Goal: Communication & Community: Answer question/provide support

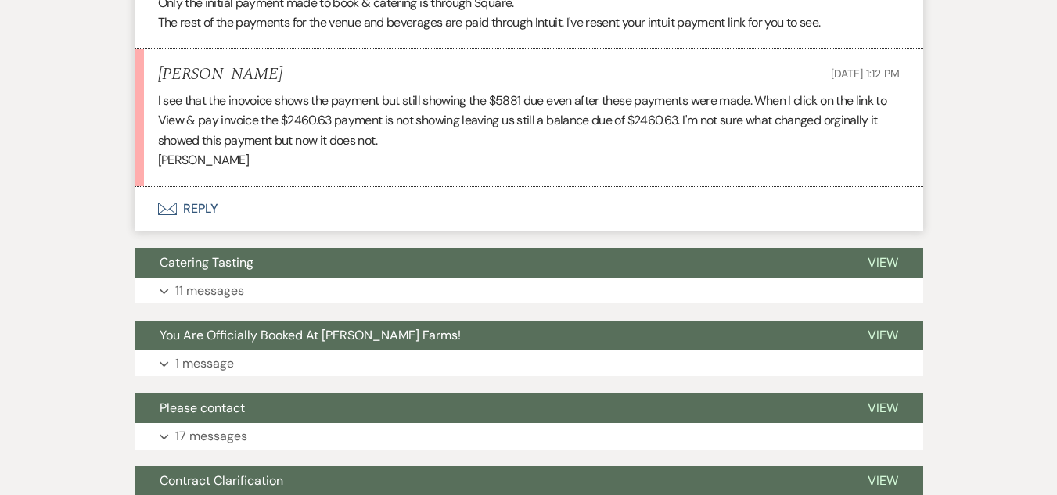
scroll to position [726, 0]
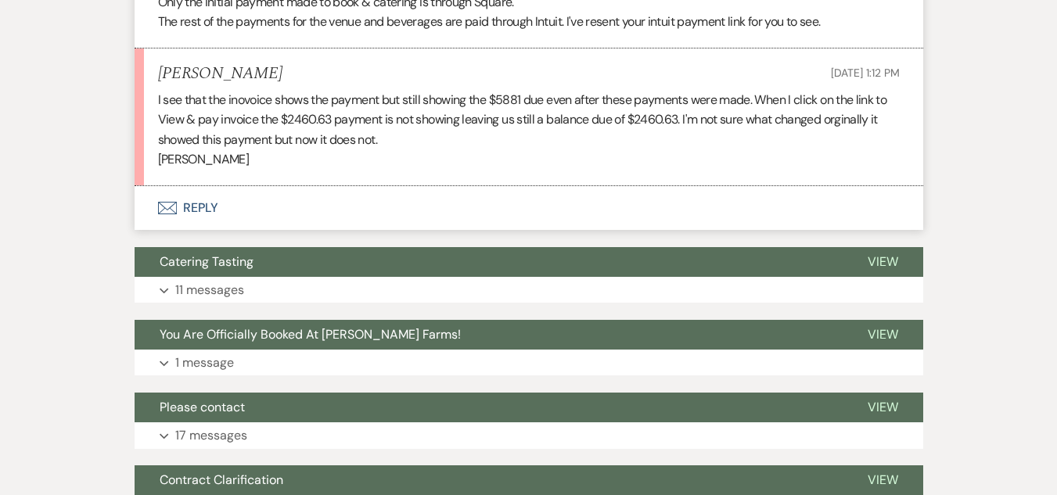
click at [192, 206] on button "Envelope Reply" at bounding box center [529, 208] width 788 height 44
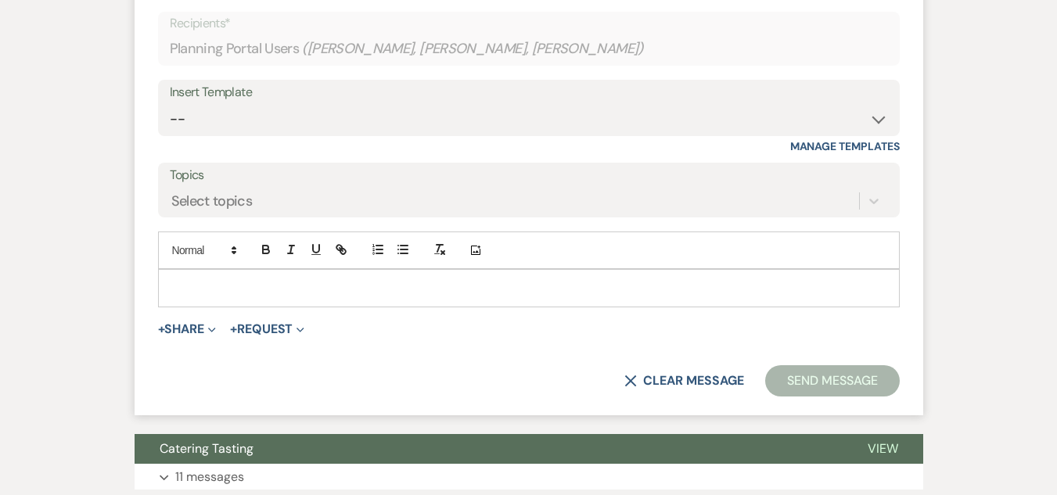
scroll to position [960, 0]
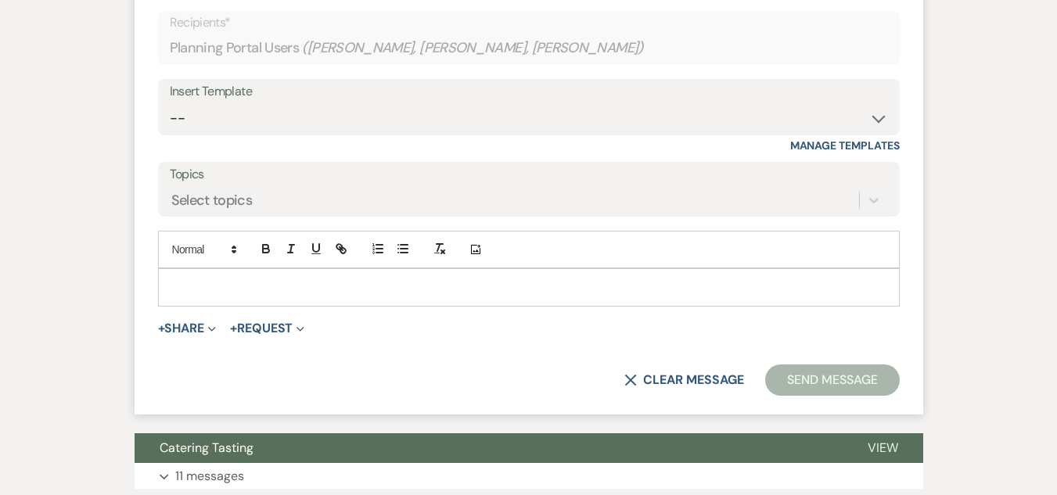
click at [222, 287] on p at bounding box center [528, 286] width 716 height 17
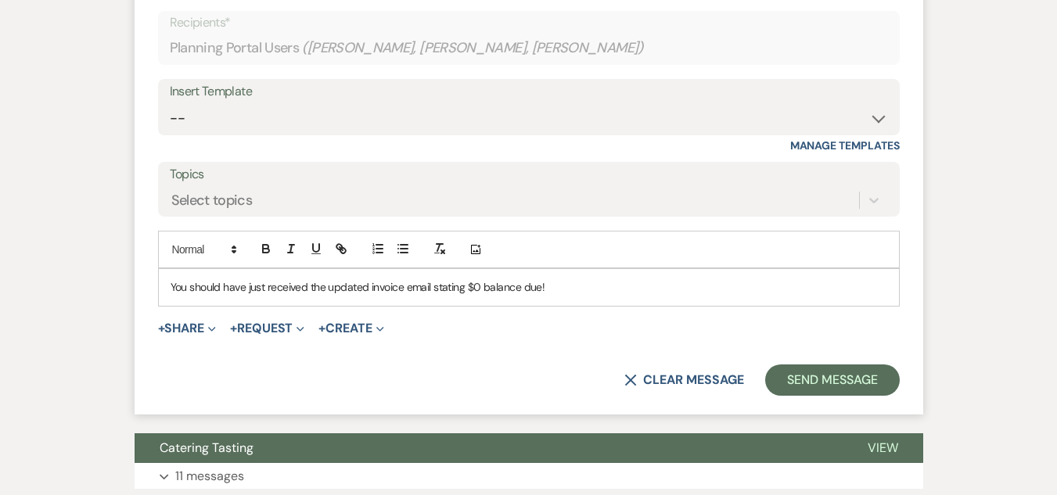
click at [174, 285] on p "You should have just received the updated invoice email stating $0 balance due!" at bounding box center [528, 286] width 716 height 17
click at [564, 289] on p "You should have just received the updated invoice email stating $0 balance due!" at bounding box center [528, 286] width 716 height 17
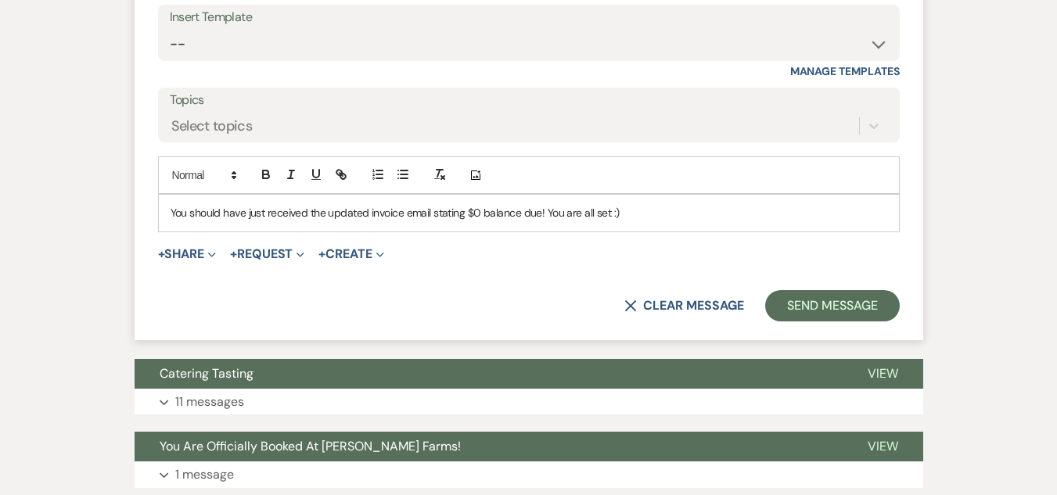
scroll to position [1039, 0]
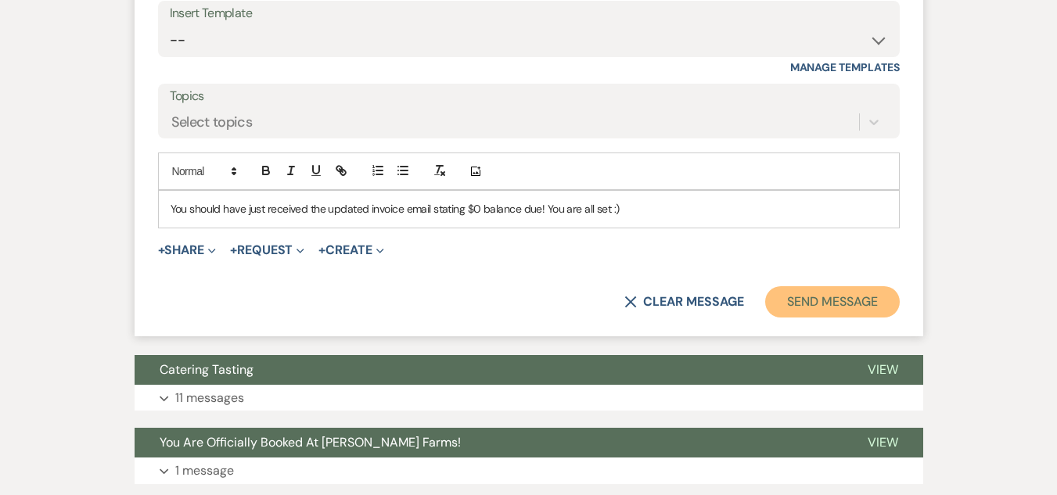
click at [818, 305] on button "Send Message" at bounding box center [832, 301] width 134 height 31
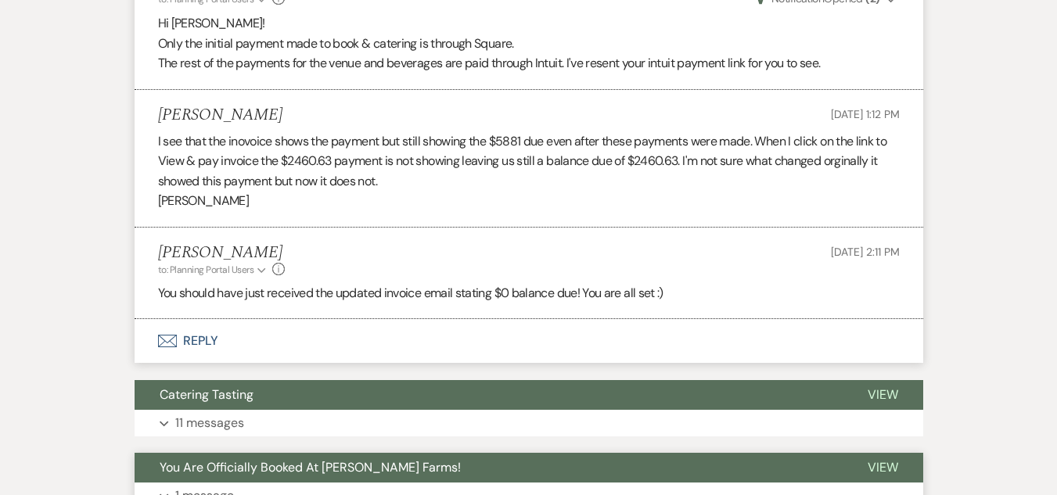
scroll to position [912, 0]
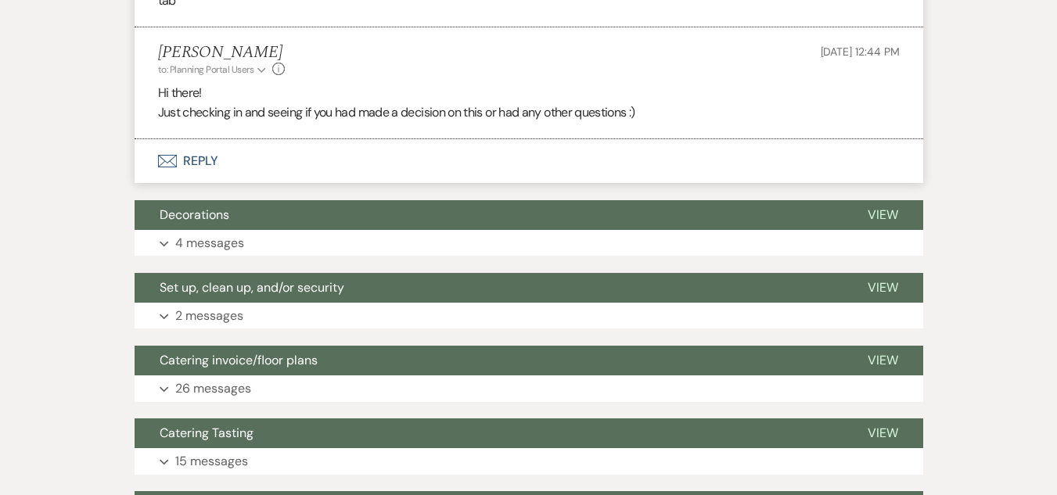
scroll to position [1173, 0]
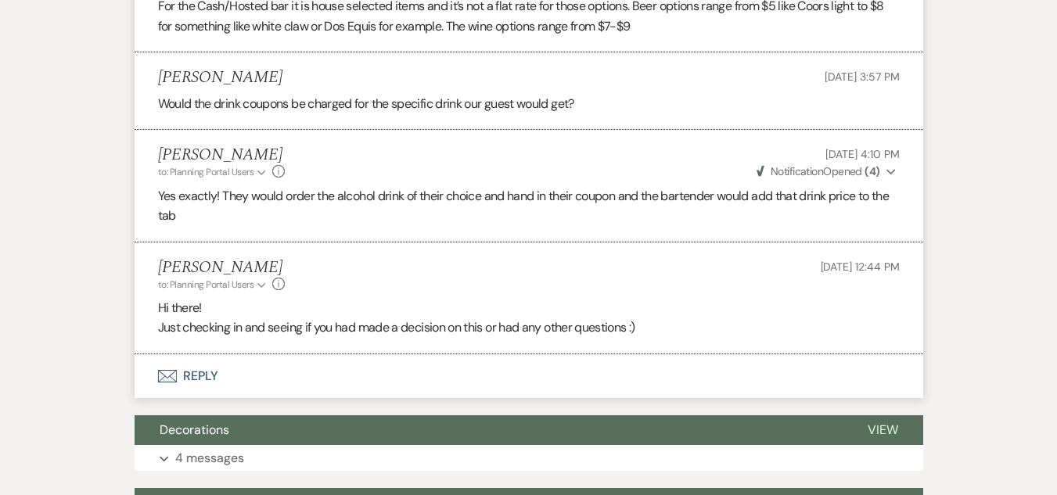
click at [213, 354] on button "Envelope Reply" at bounding box center [529, 376] width 788 height 44
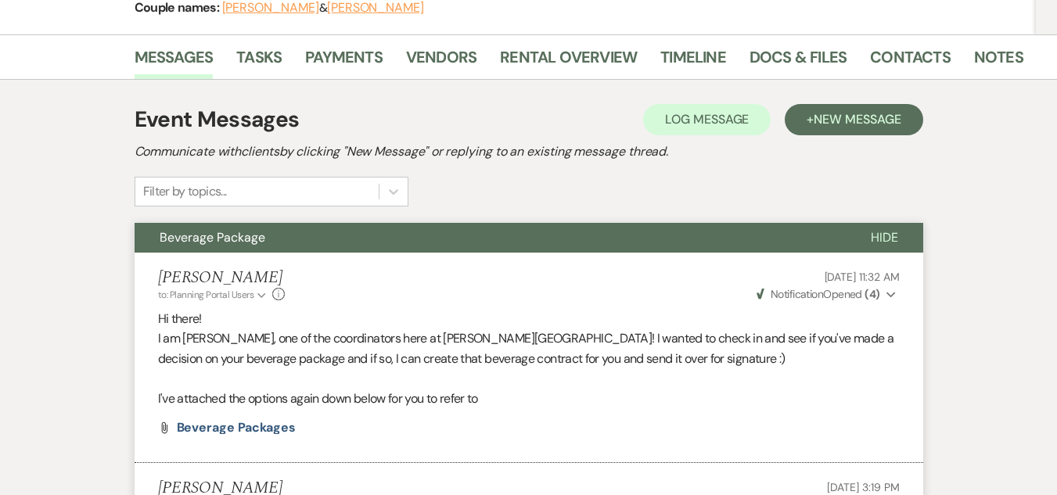
scroll to position [0, 0]
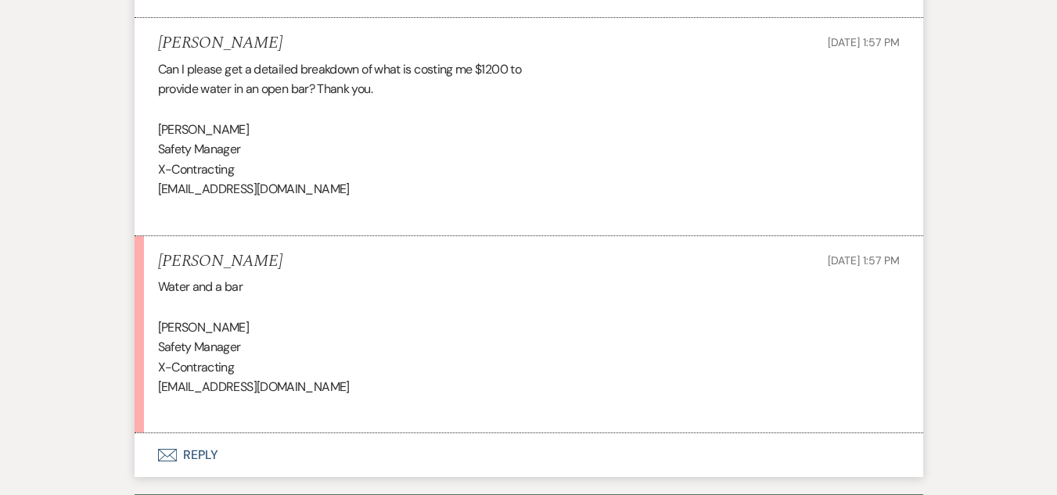
scroll to position [3601, 0]
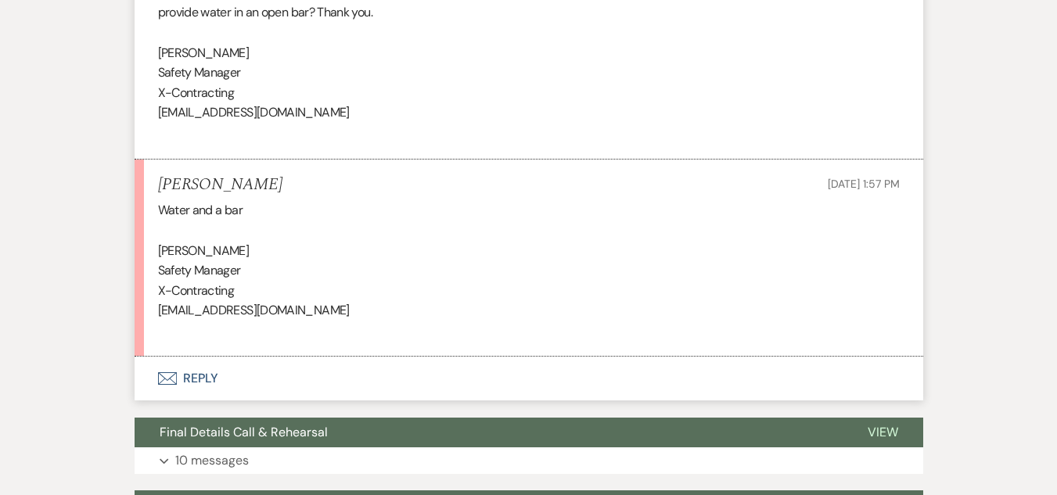
click at [197, 373] on button "Envelope Reply" at bounding box center [529, 379] width 788 height 44
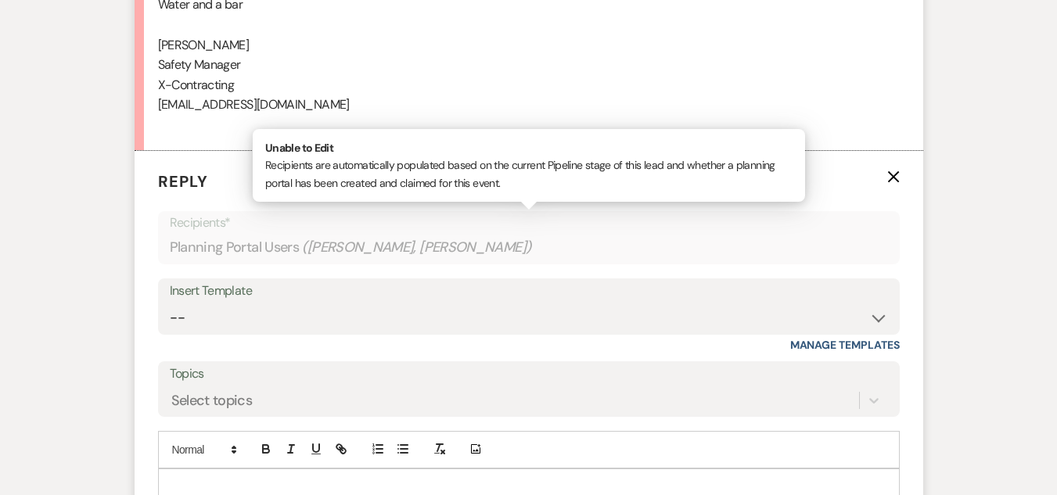
scroll to position [3914, 0]
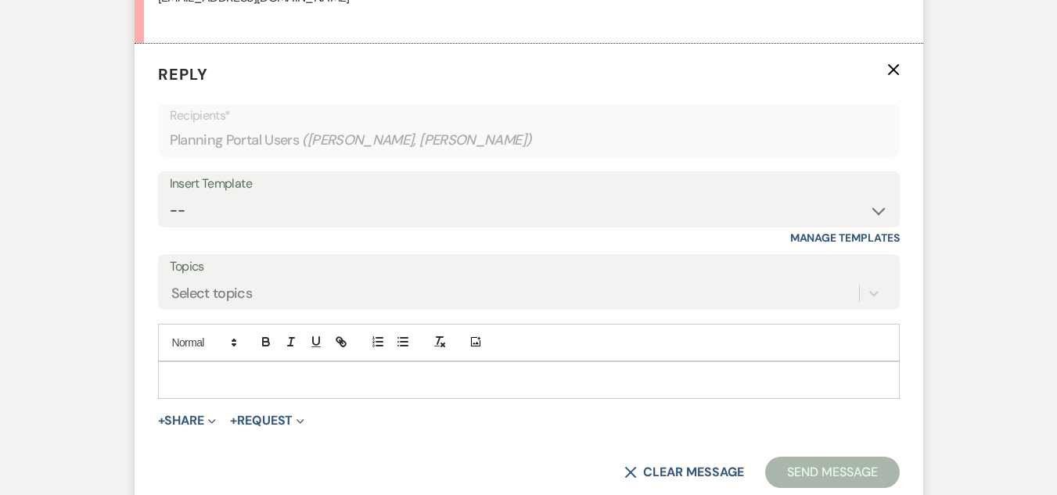
click at [224, 379] on p at bounding box center [528, 379] width 716 height 17
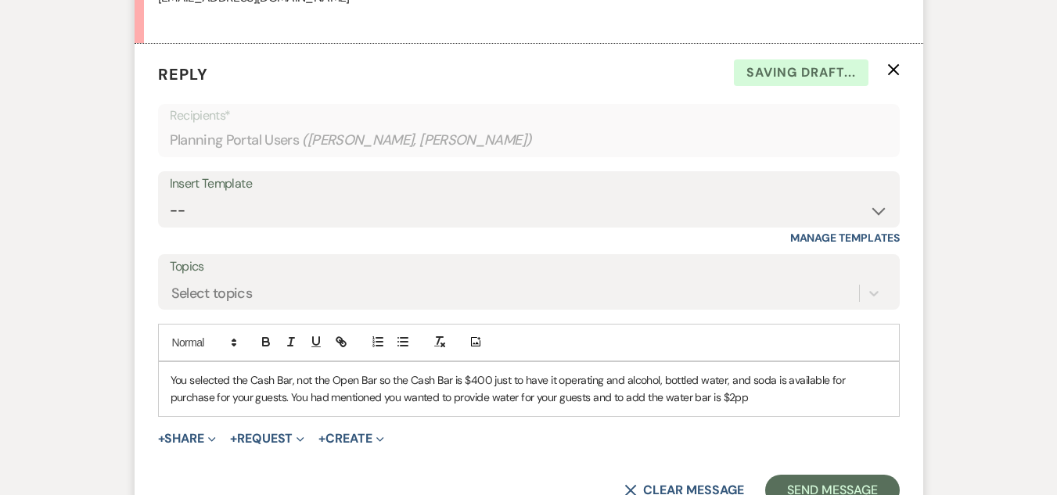
click at [243, 395] on p "You selected the Cash Bar, not the Open Bar so the Cash Bar is $400 just to hav…" at bounding box center [528, 388] width 716 height 35
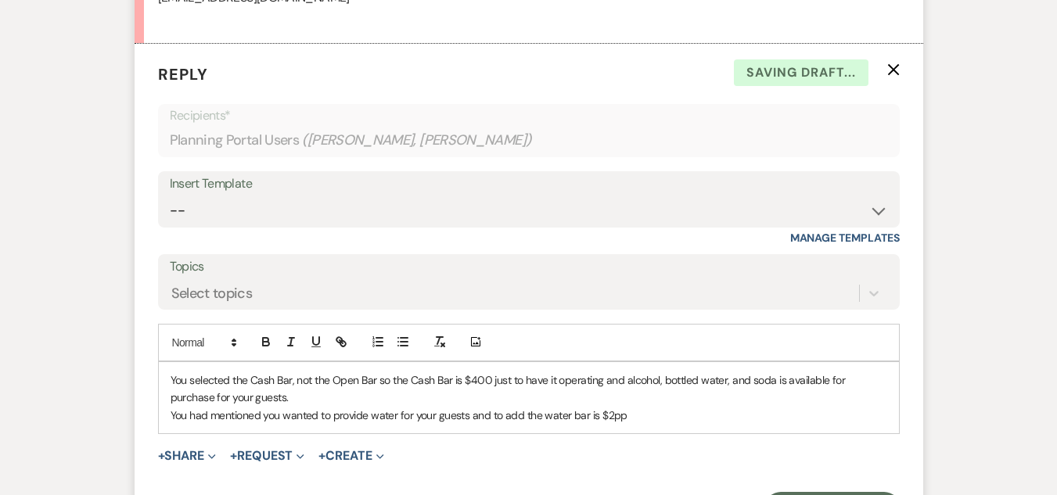
click at [641, 422] on p "You had mentioned you wanted to provide water for your guests and to add the wa…" at bounding box center [528, 415] width 716 height 17
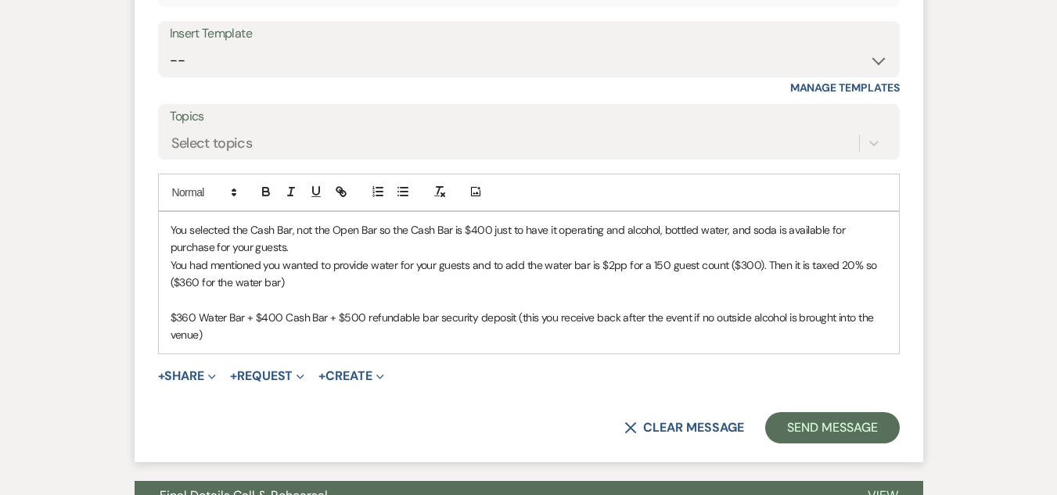
scroll to position [4070, 0]
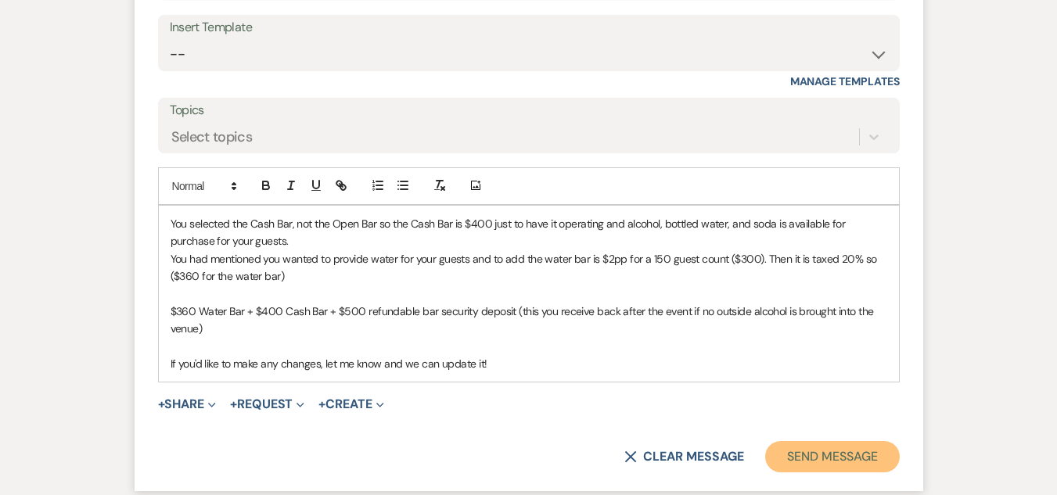
click at [841, 454] on button "Send Message" at bounding box center [832, 456] width 134 height 31
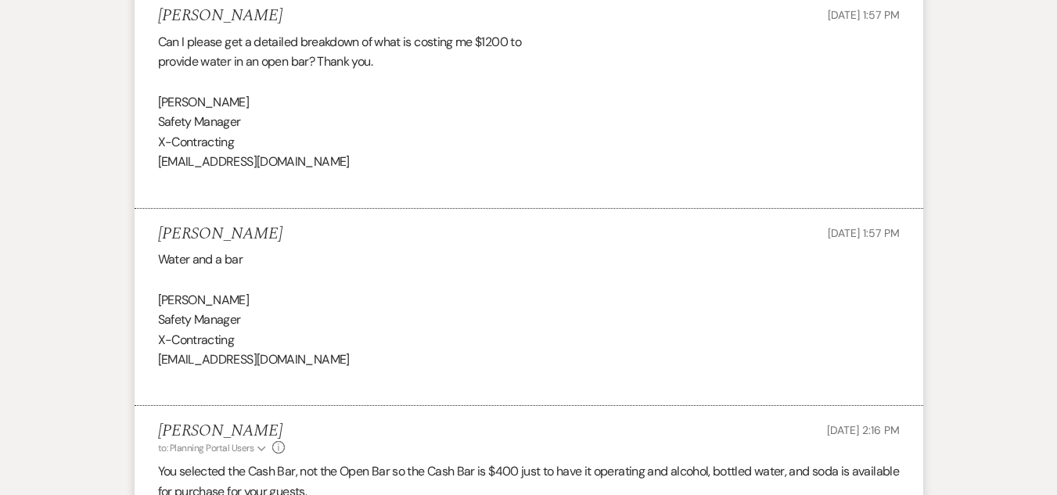
scroll to position [3570, 0]
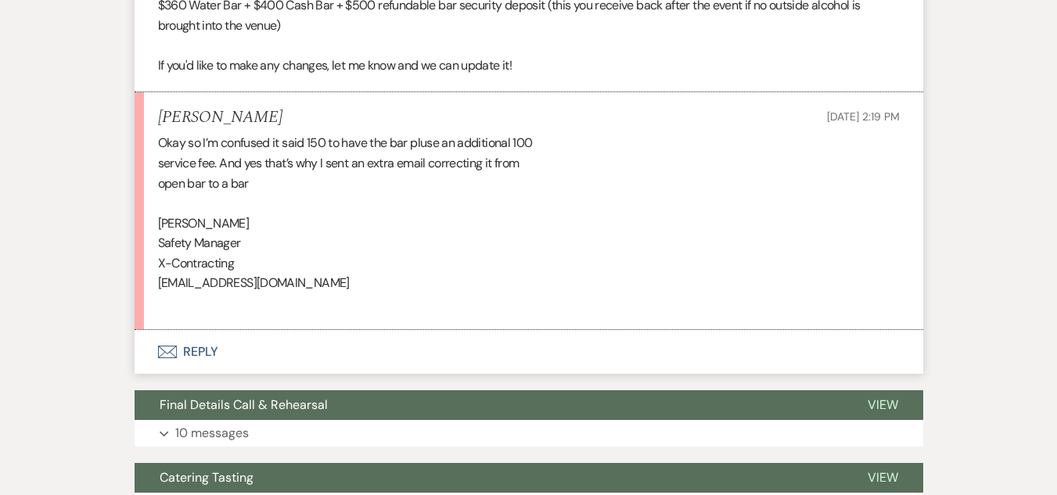
scroll to position [4148, 0]
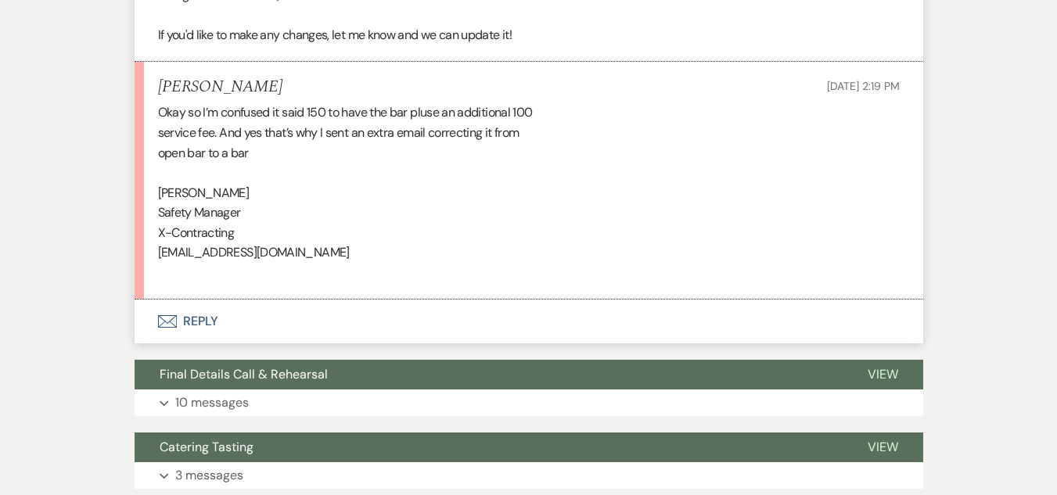
click at [198, 316] on button "Envelope Reply" at bounding box center [529, 322] width 788 height 44
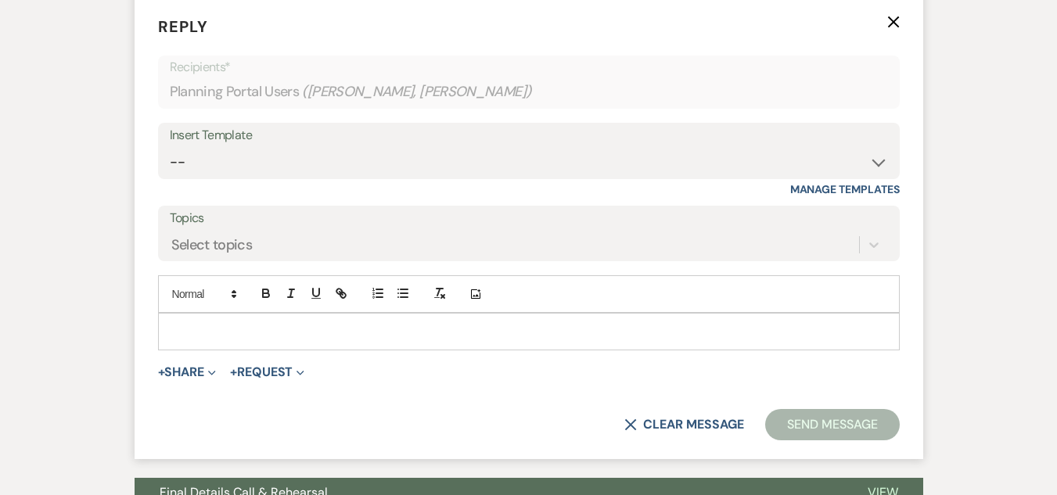
scroll to position [4461, 0]
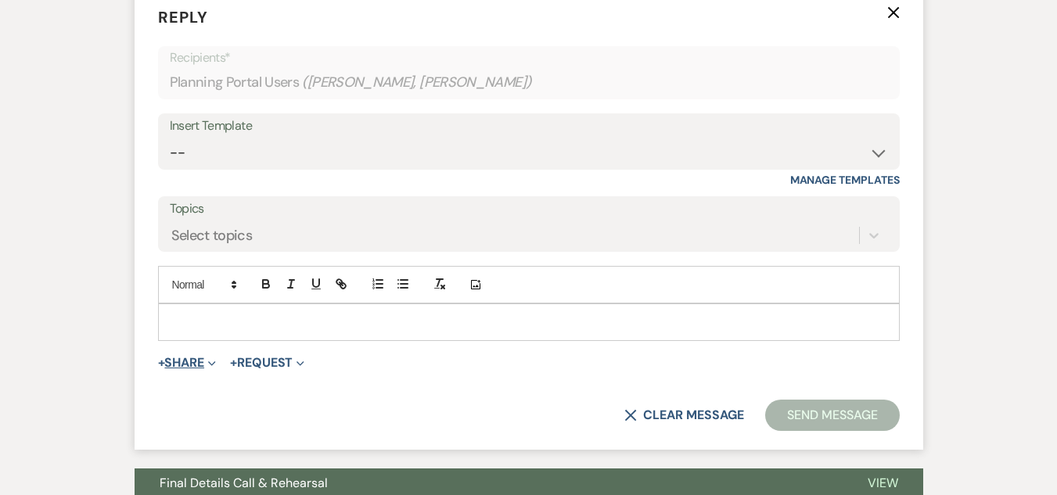
click at [211, 366] on icon "Expand" at bounding box center [212, 364] width 8 height 8
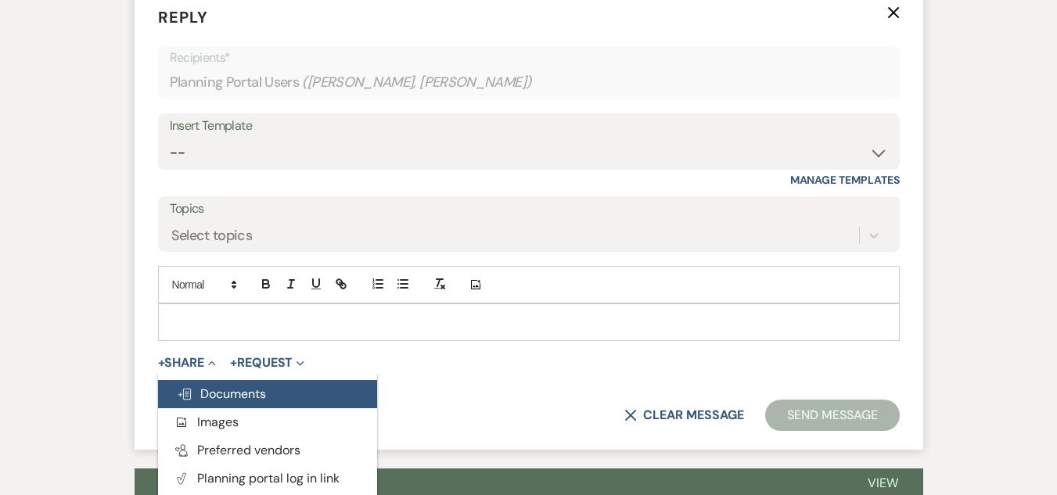
click at [252, 400] on span "Doc Upload Documents" at bounding box center [221, 394] width 89 height 16
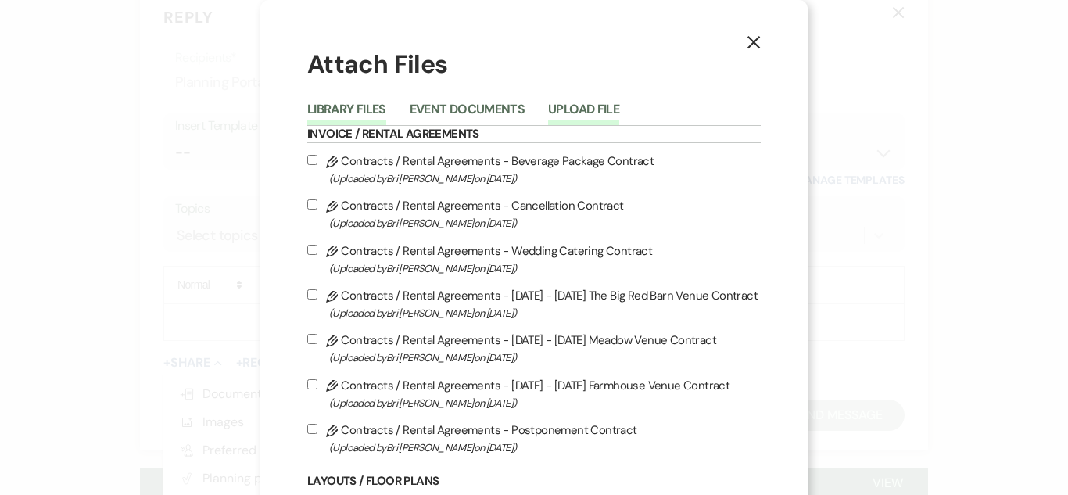
click at [575, 104] on button "Upload File" at bounding box center [583, 114] width 71 height 22
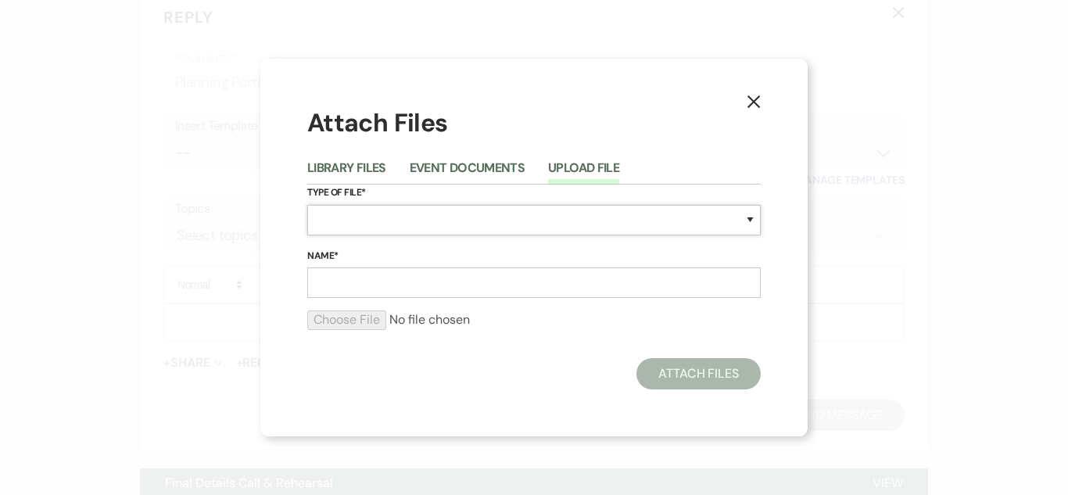
click at [435, 215] on select "Special Event Insurance Vendor Certificate of Insurance Contracts / Rental Agre…" at bounding box center [534, 220] width 454 height 31
select select "10"
click at [307, 205] on select "Special Event Insurance Vendor Certificate of Insurance Contracts / Rental Agre…" at bounding box center [534, 220] width 454 height 31
click at [383, 269] on input "Name*" at bounding box center [534, 282] width 454 height 31
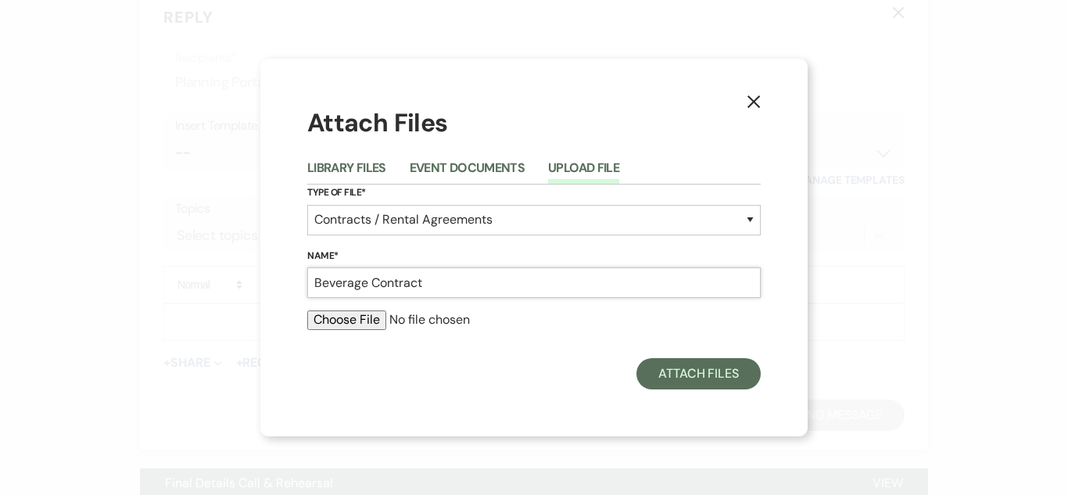
type input "Beverage Contract"
click at [364, 325] on input "file" at bounding box center [534, 319] width 454 height 19
type input "C:\fakepath\2025 Bar Packages.pdf"
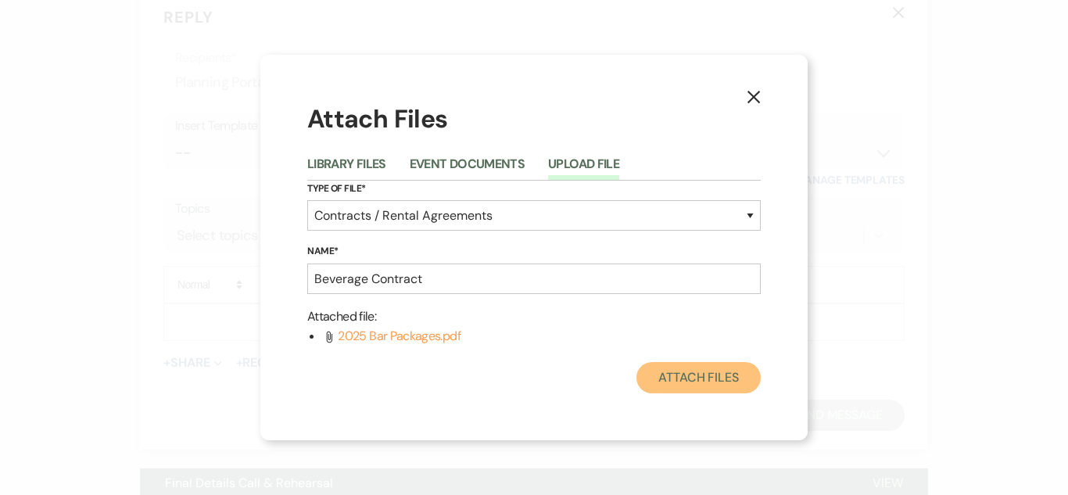
click at [705, 381] on button "Attach Files" at bounding box center [699, 377] width 124 height 31
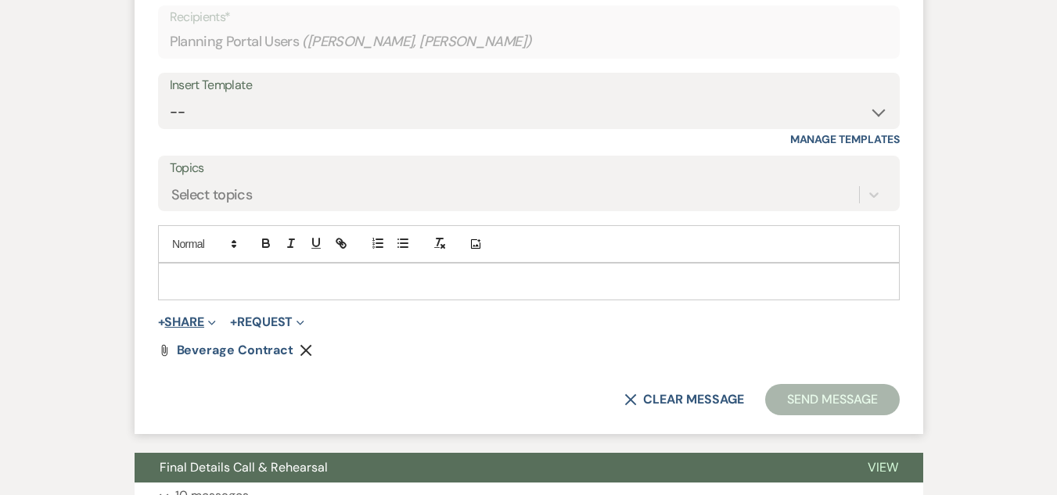
scroll to position [4539, 0]
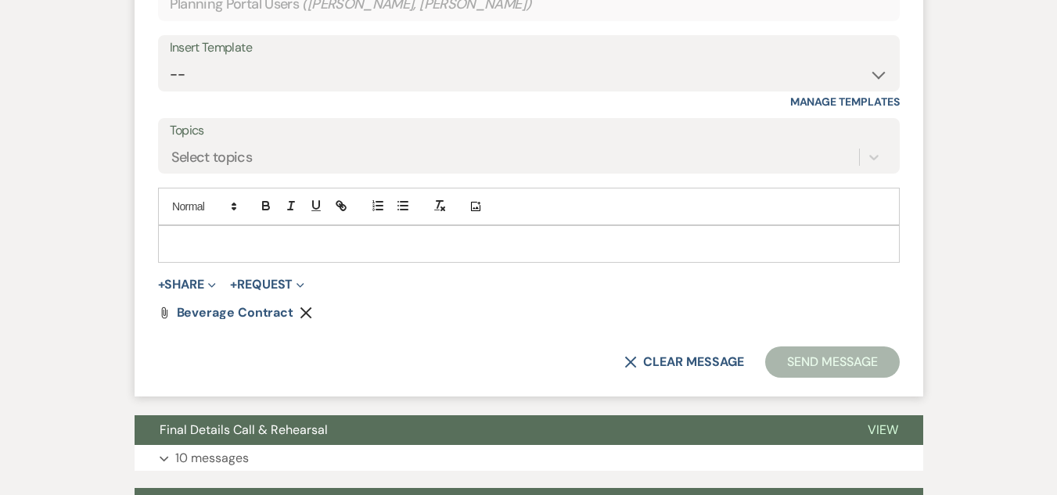
click at [181, 246] on p at bounding box center [528, 243] width 716 height 17
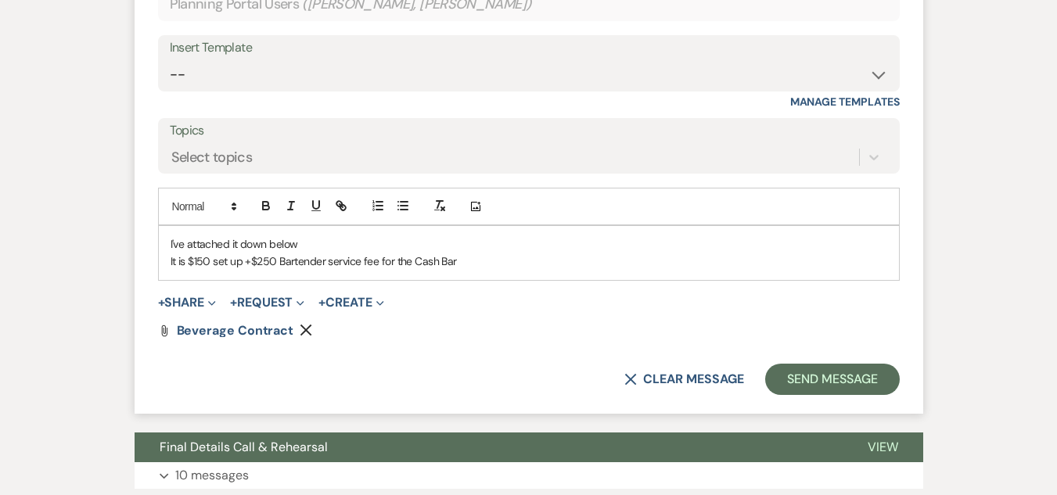
click at [239, 243] on p "I've attached it down below" at bounding box center [528, 243] width 716 height 17
click at [506, 267] on p "It is $150 set up +$250 Bartender service fee for the Cash Bar" at bounding box center [528, 261] width 716 height 17
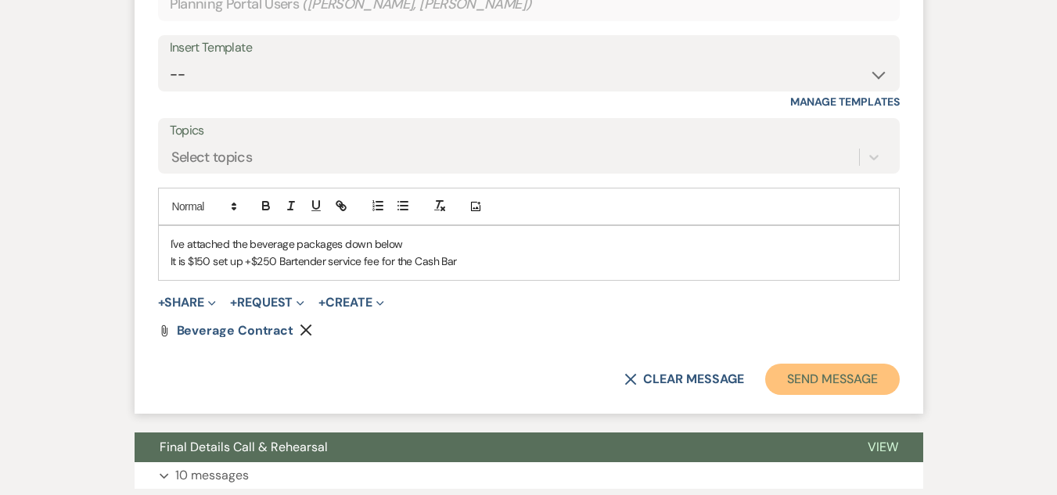
click at [839, 385] on button "Send Message" at bounding box center [832, 379] width 134 height 31
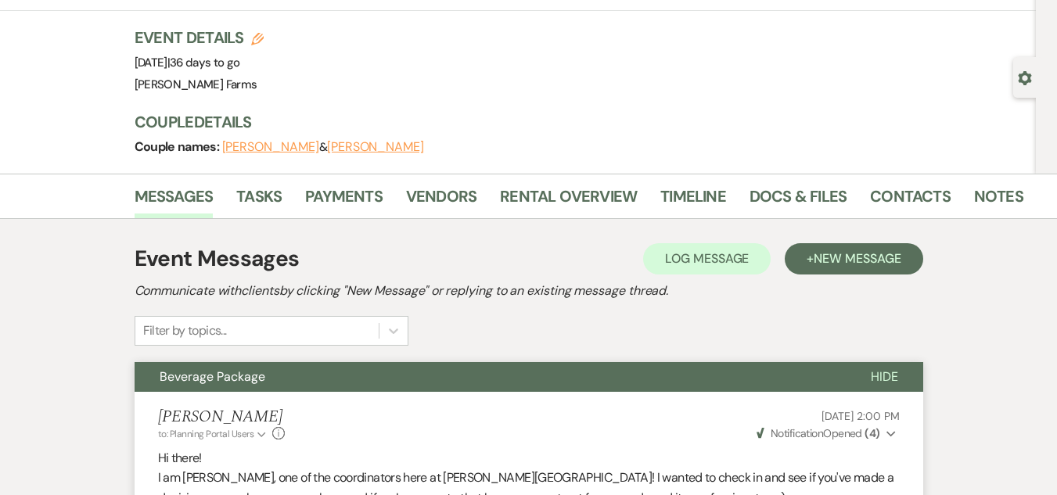
scroll to position [0, 0]
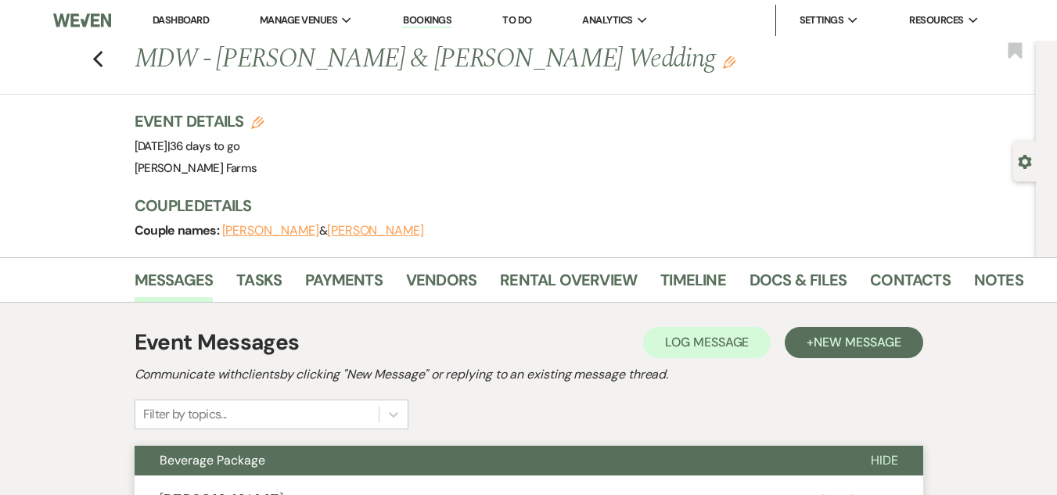
click at [178, 15] on link "Dashboard" at bounding box center [181, 19] width 56 height 13
